Goal: Information Seeking & Learning: Learn about a topic

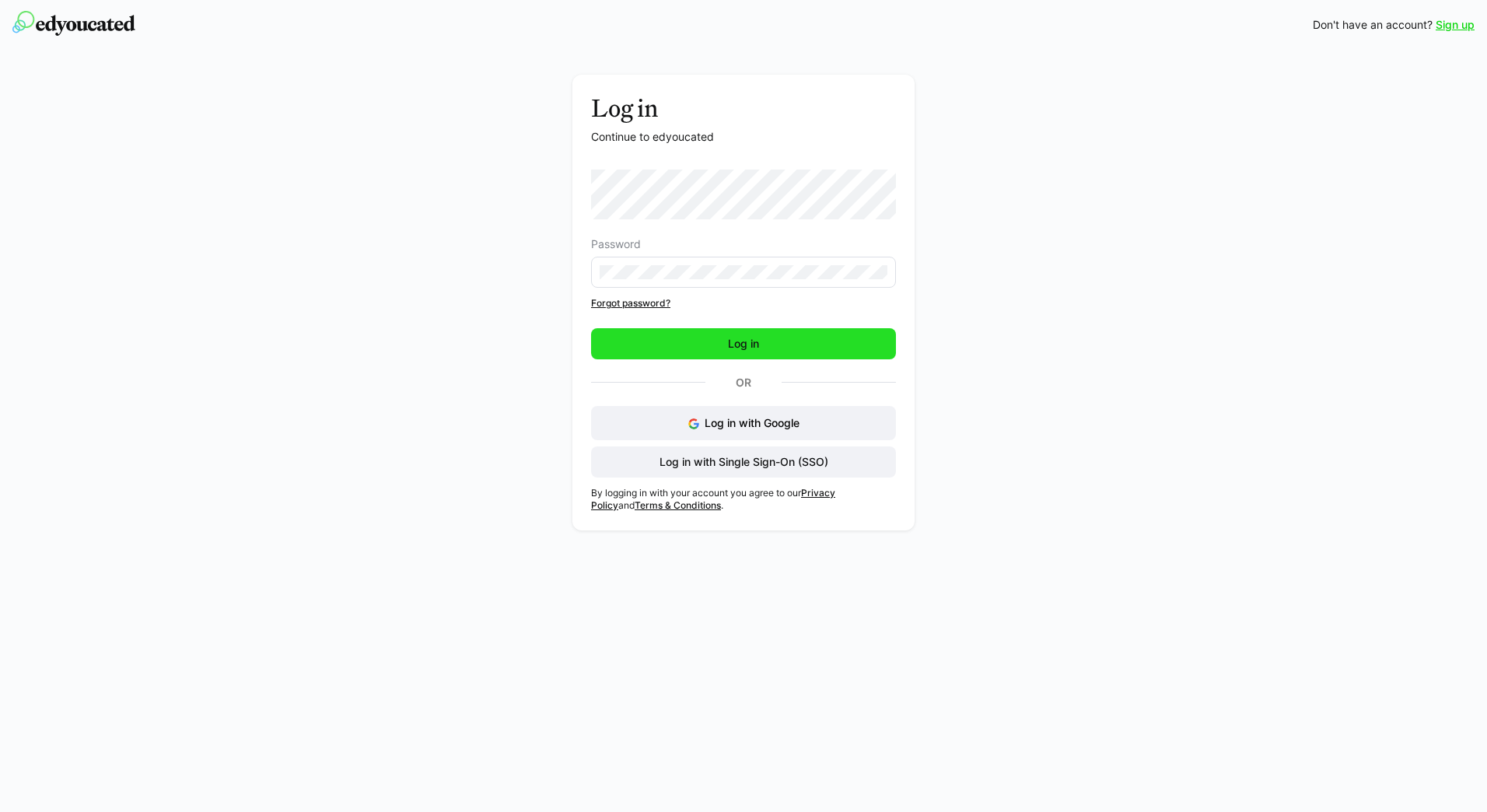
click at [727, 351] on span "Log in" at bounding box center [744, 344] width 305 height 31
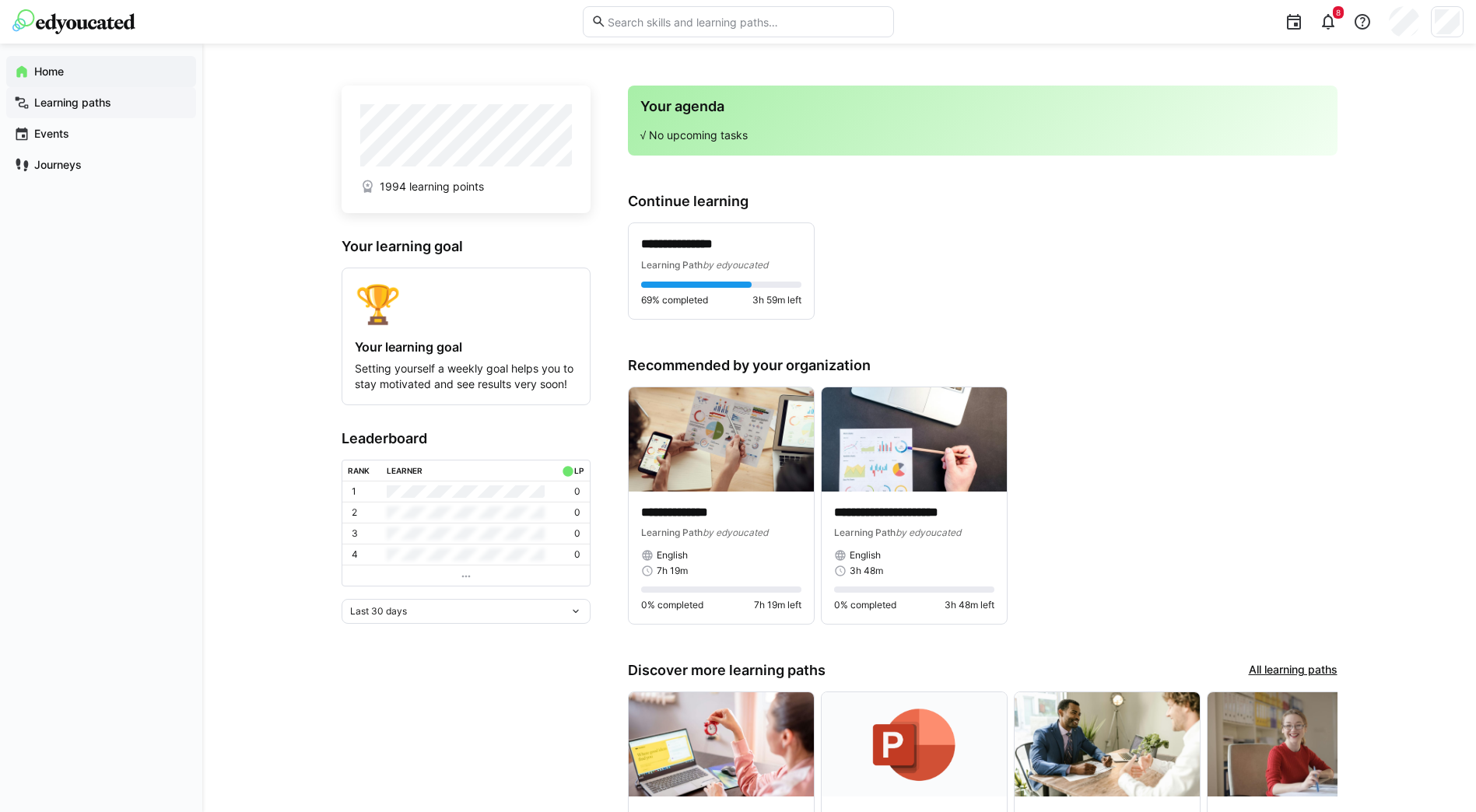
click at [0, 0] on app-navigation-label "Learning paths" at bounding box center [0, 0] width 0 height 0
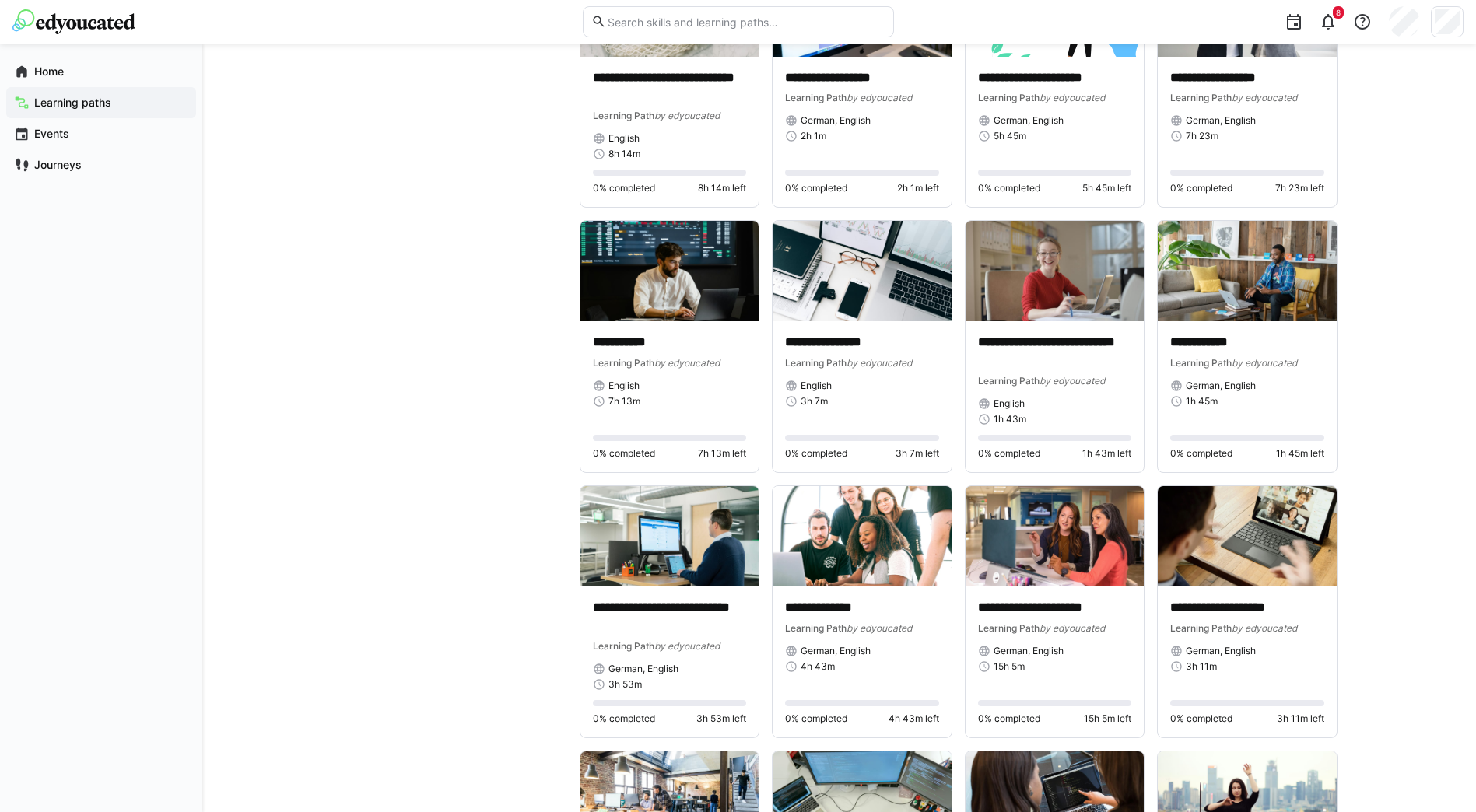
scroll to position [2099, 0]
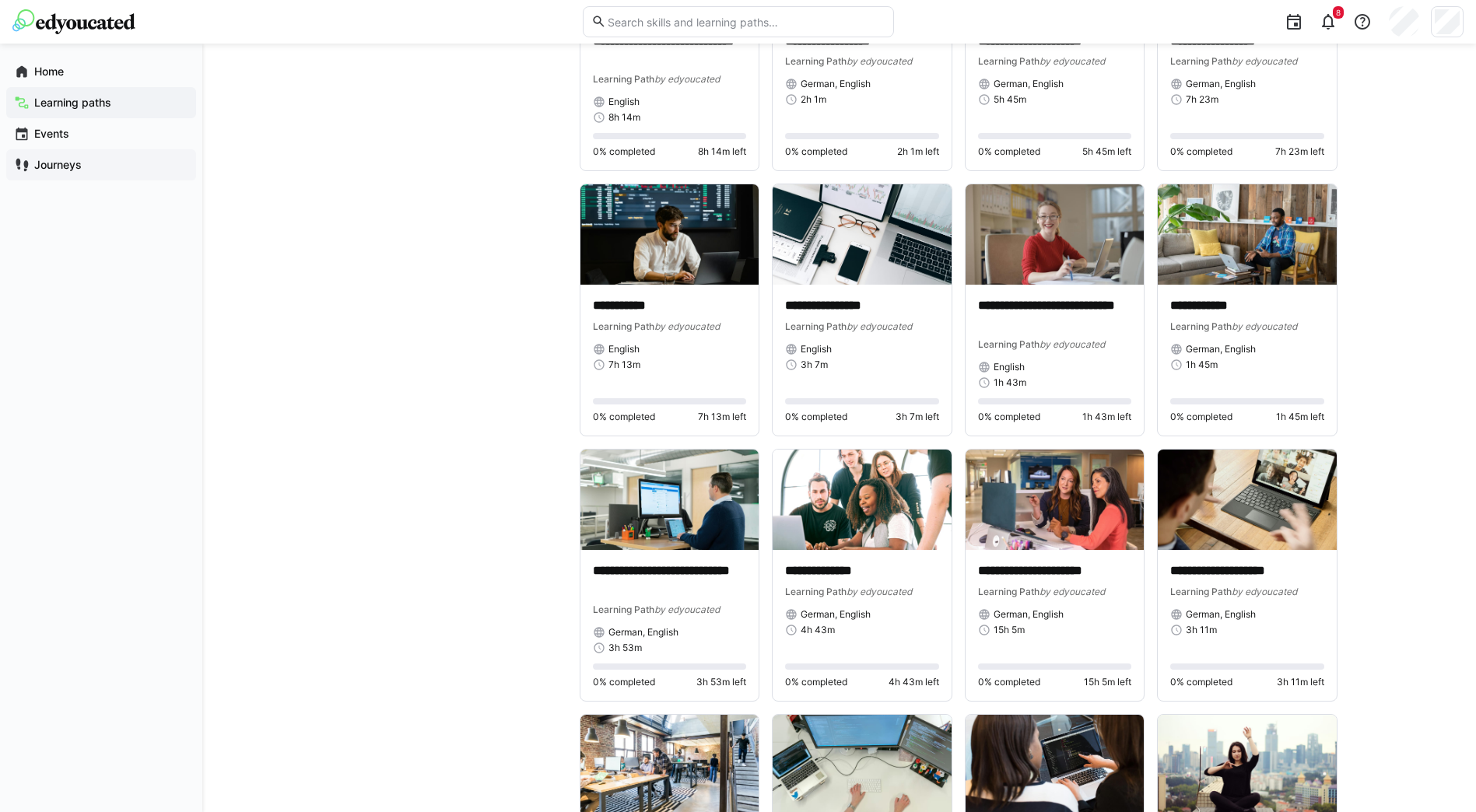
click at [0, 0] on app-navigation-label "Journeys" at bounding box center [0, 0] width 0 height 0
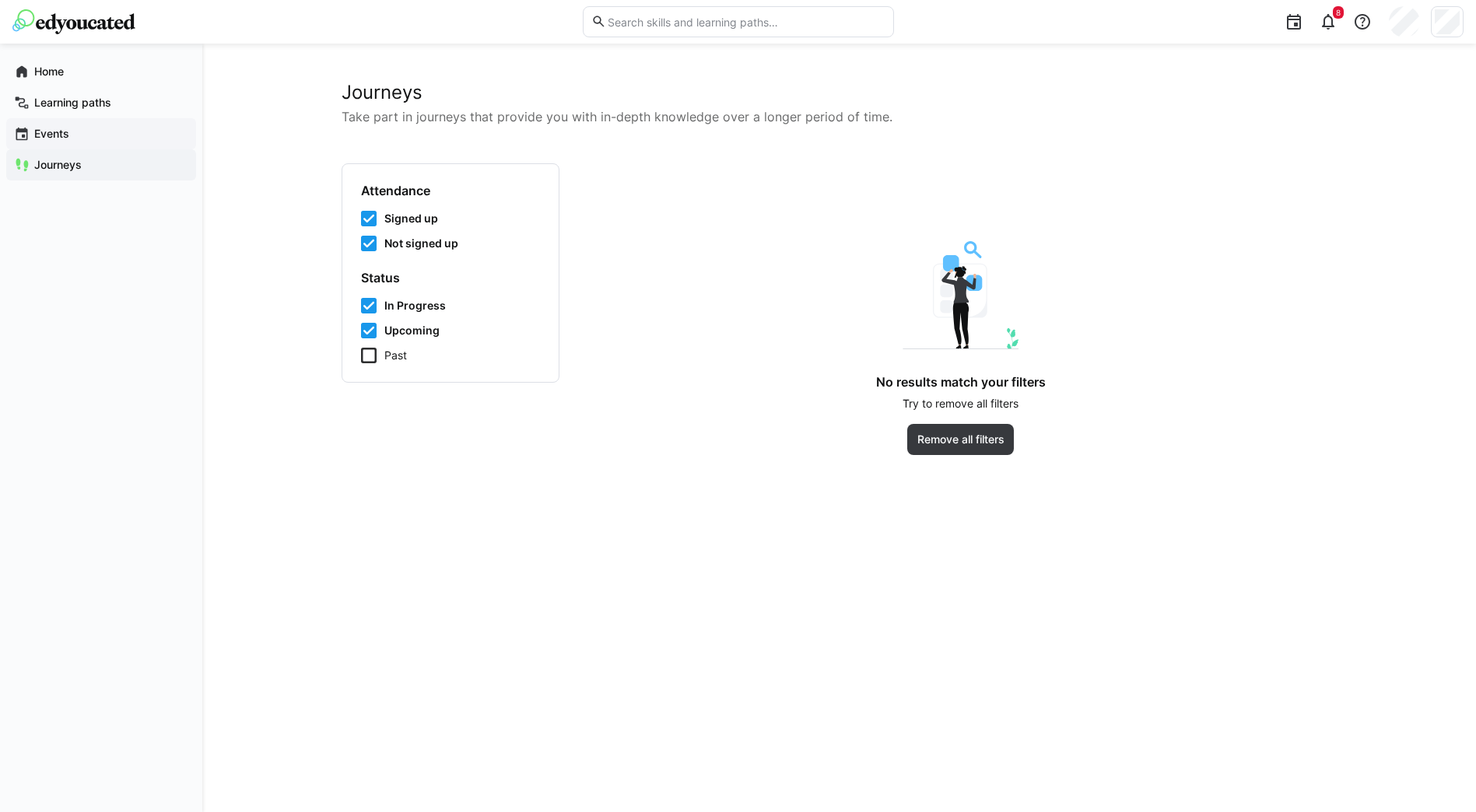
click at [64, 145] on div "Events" at bounding box center [101, 133] width 190 height 31
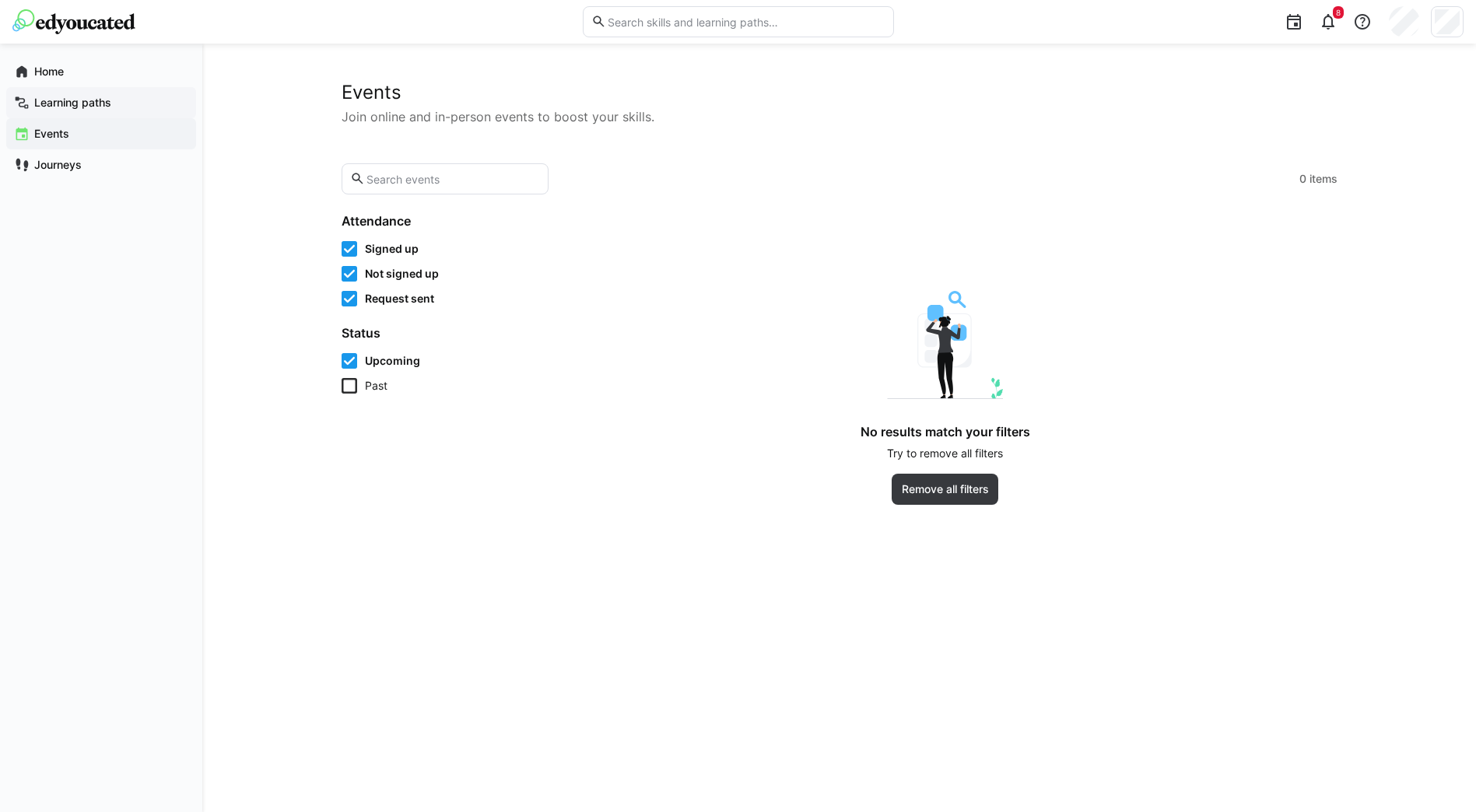
click at [0, 0] on app-navigation-label "Learning paths" at bounding box center [0, 0] width 0 height 0
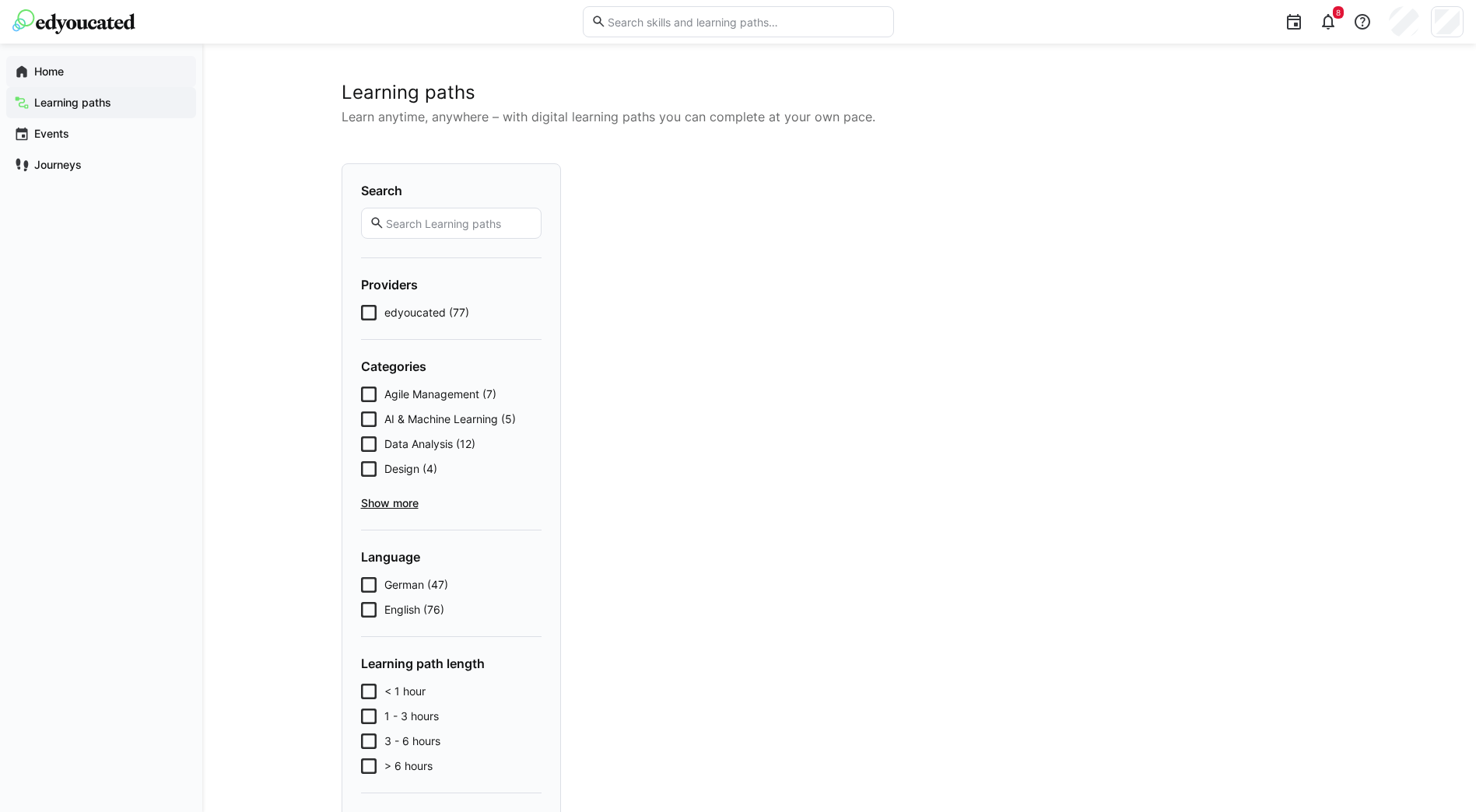
click at [65, 77] on span "Home" at bounding box center [111, 71] width 157 height 15
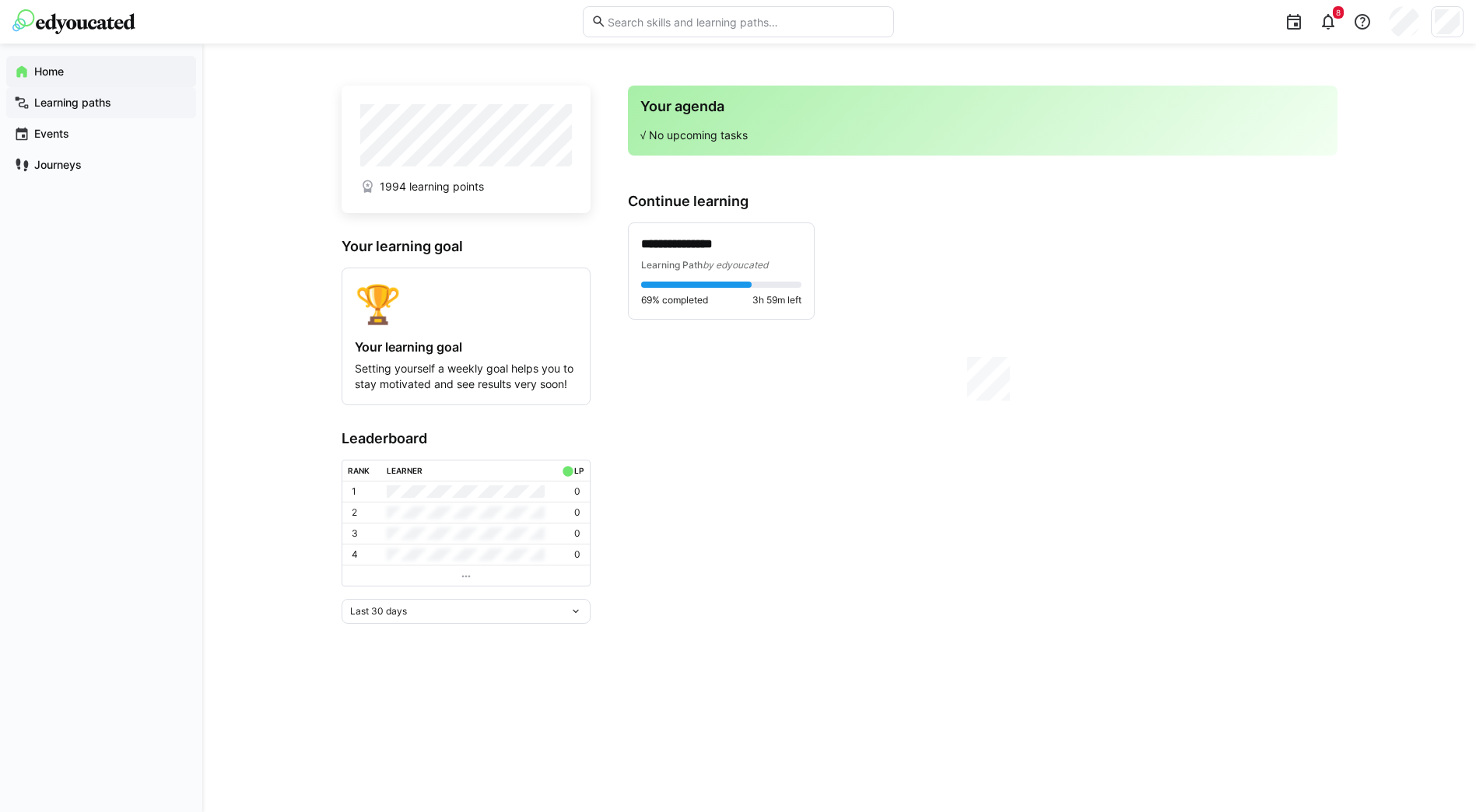
click at [0, 0] on app-navigation-label "Learning paths" at bounding box center [0, 0] width 0 height 0
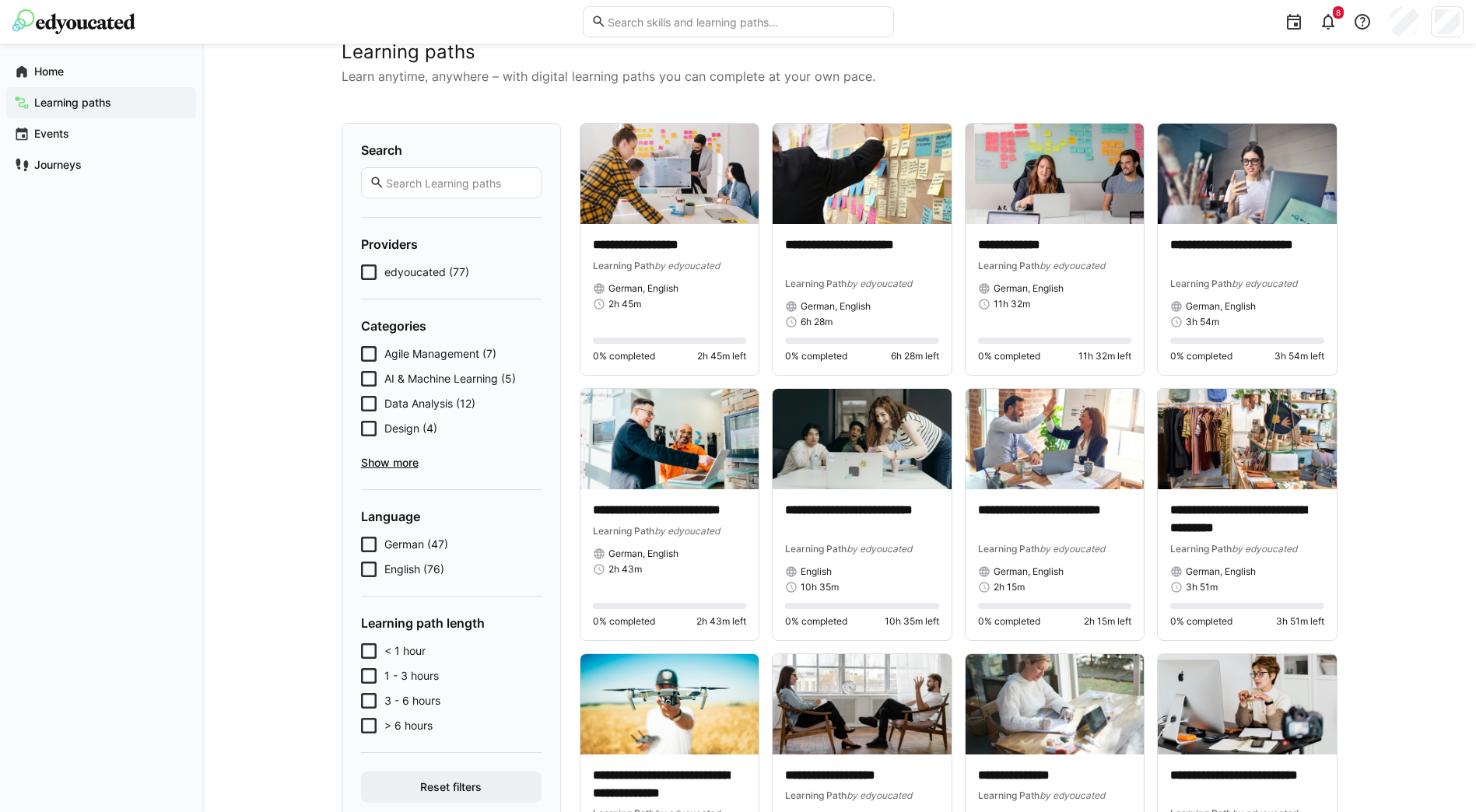
scroll to position [77, 0]
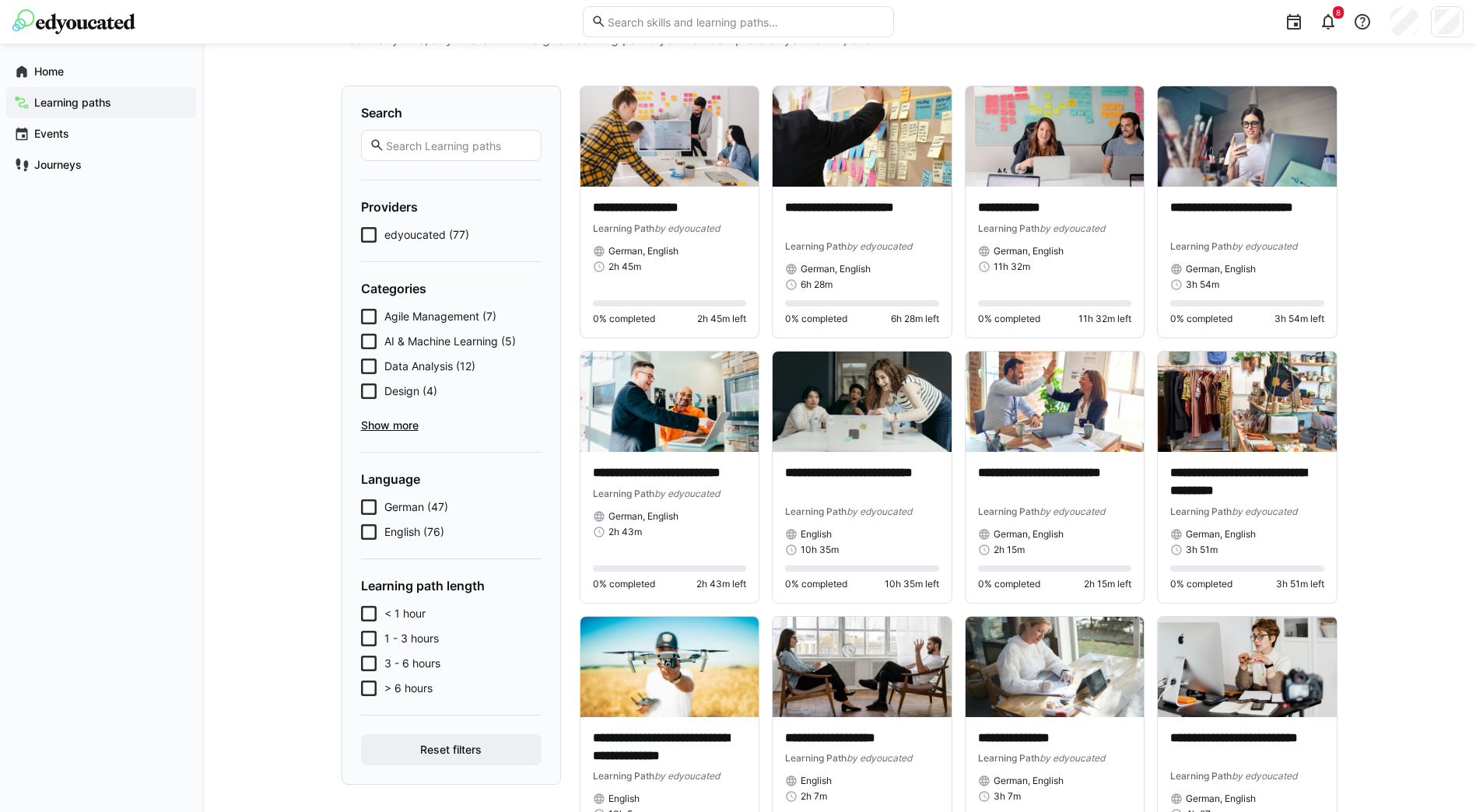
click at [384, 425] on span "Show more" at bounding box center [451, 425] width 181 height 15
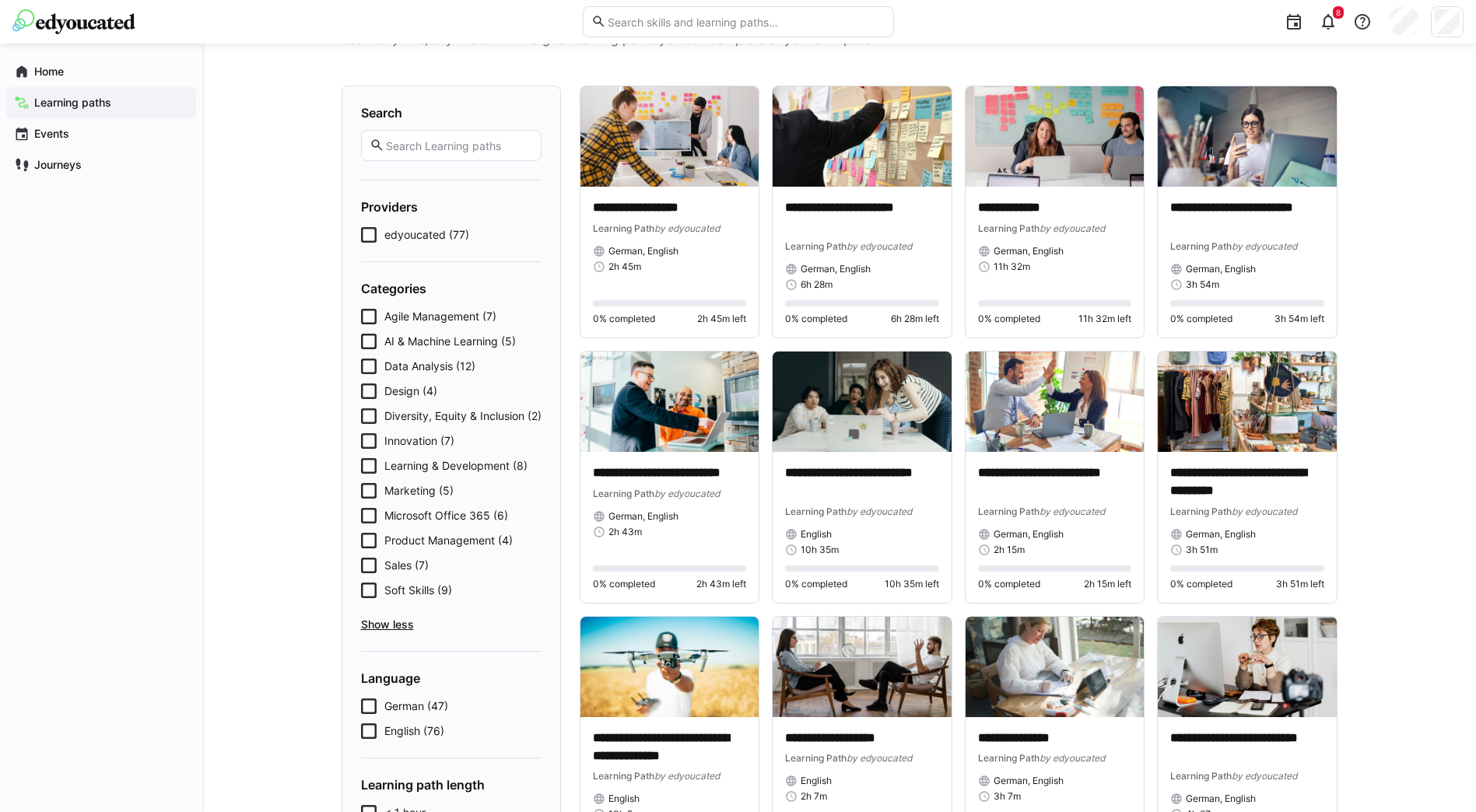
click at [634, 20] on input "text" at bounding box center [745, 21] width 279 height 14
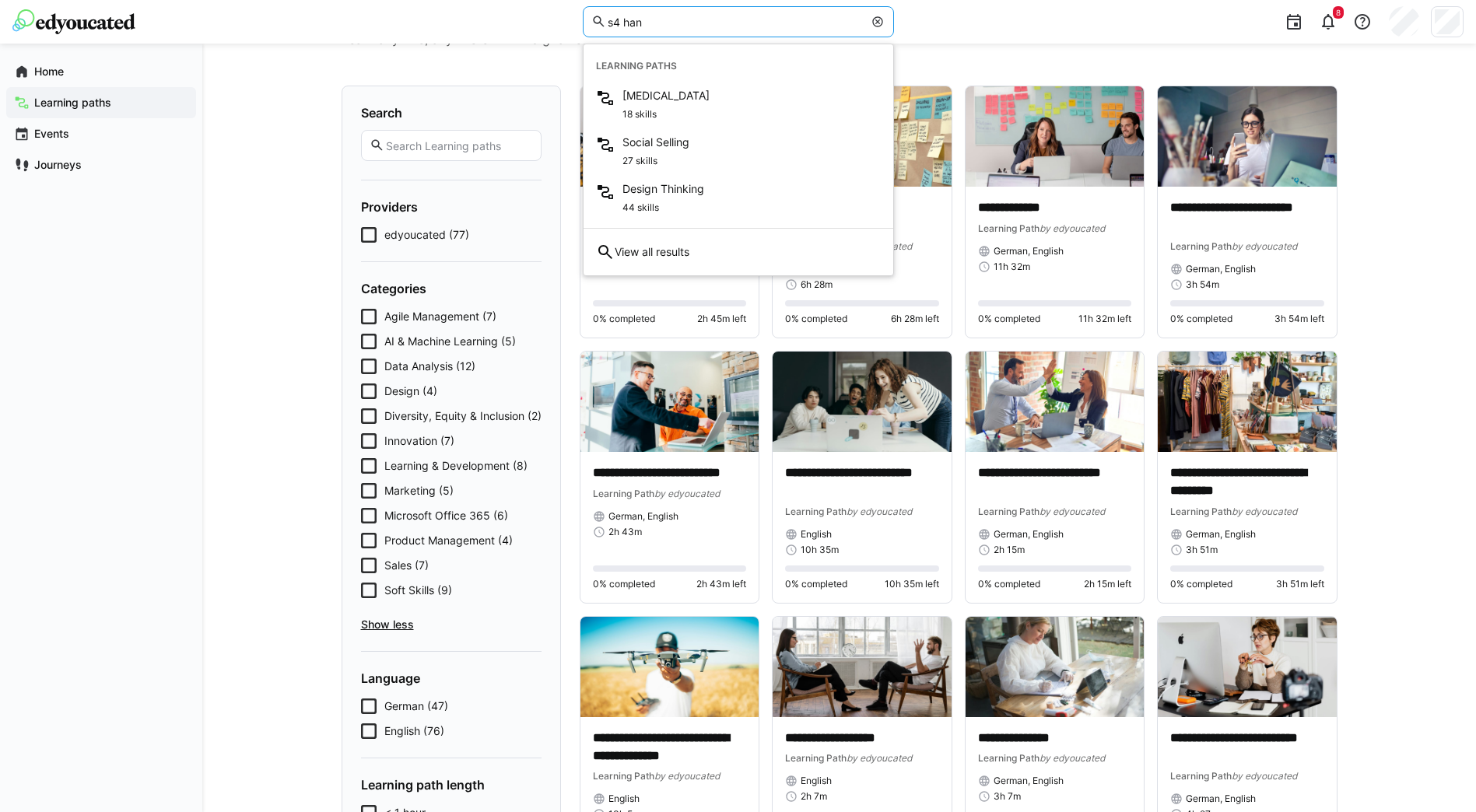
type input "s4 hana"
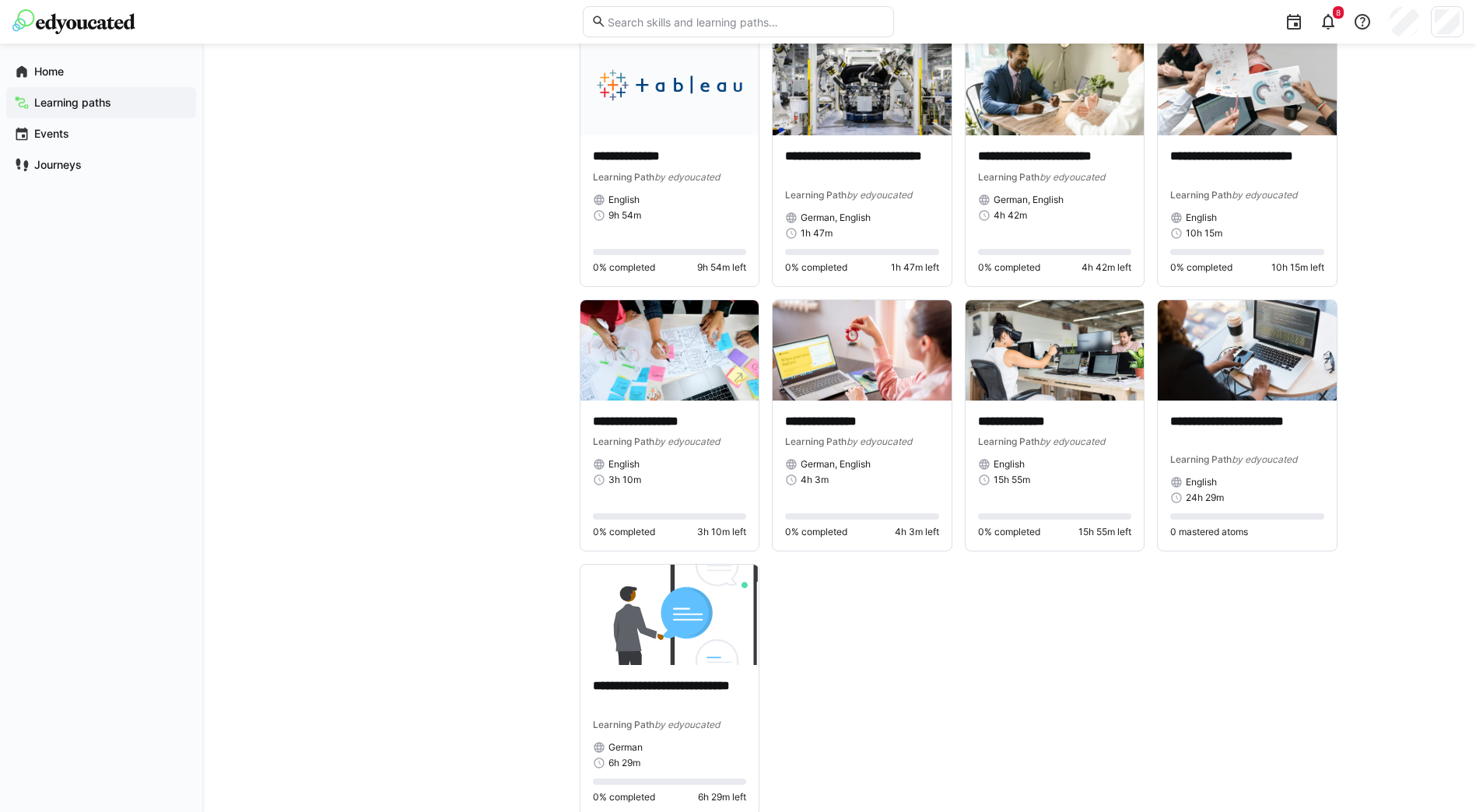
scroll to position [4607, 0]
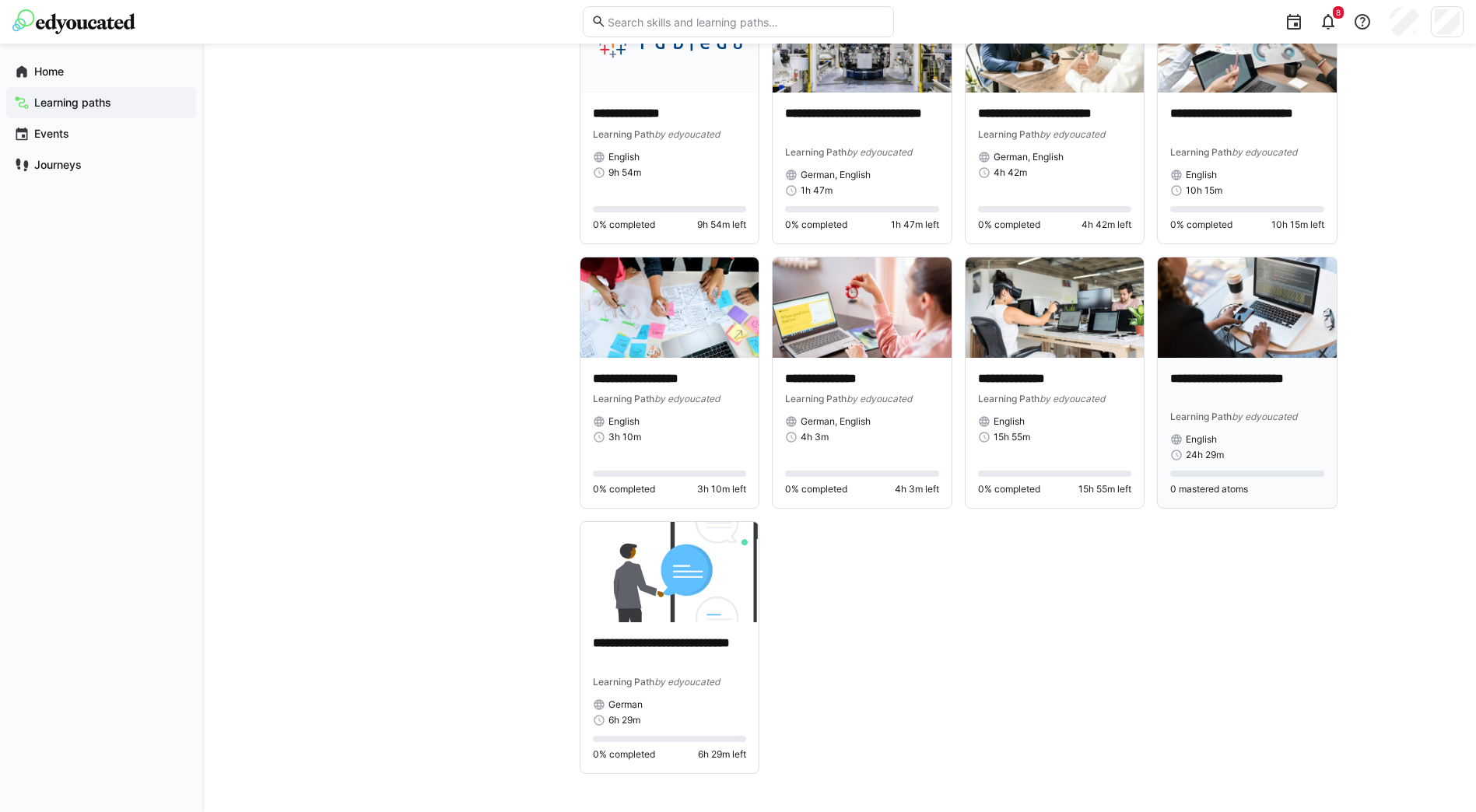
click at [1214, 384] on p "**********" at bounding box center [1247, 388] width 154 height 36
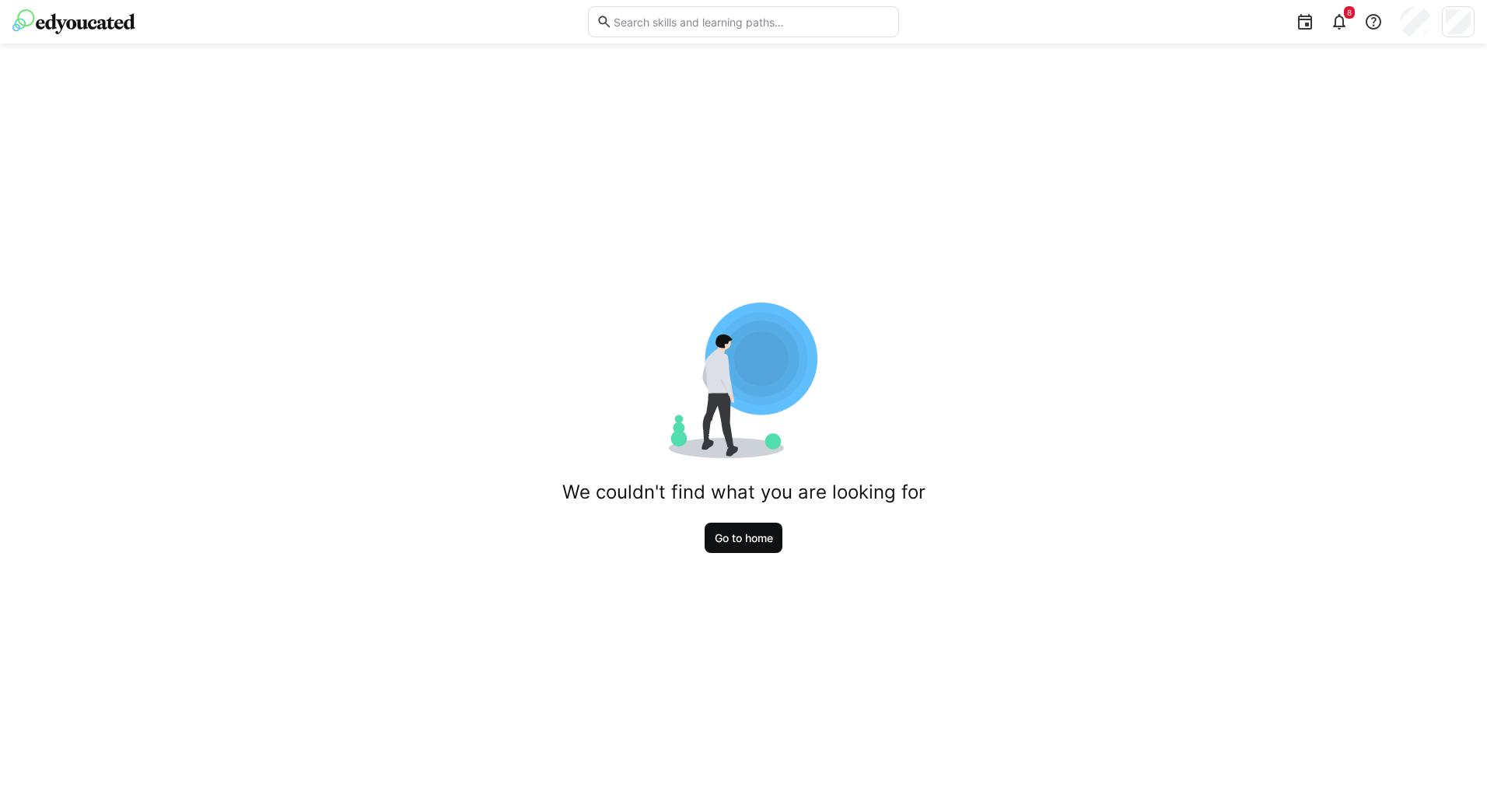
click at [742, 541] on span "Go to home" at bounding box center [744, 538] width 63 height 15
